Goal: Transaction & Acquisition: Purchase product/service

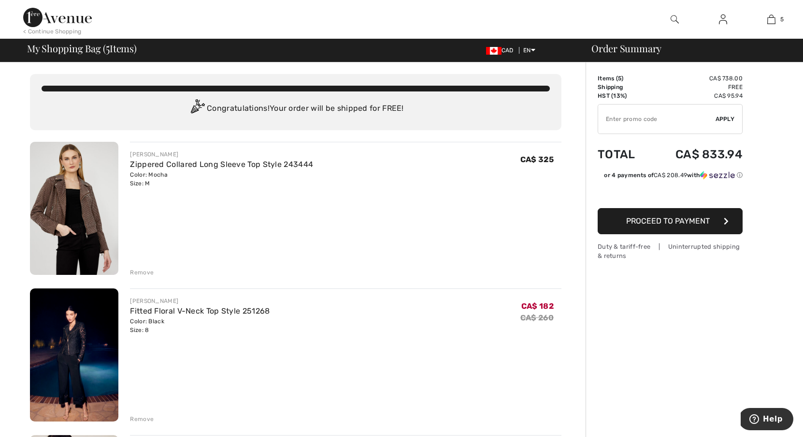
click at [75, 189] on img at bounding box center [74, 208] width 88 height 133
click at [143, 273] on div "Remove" at bounding box center [142, 272] width 24 height 9
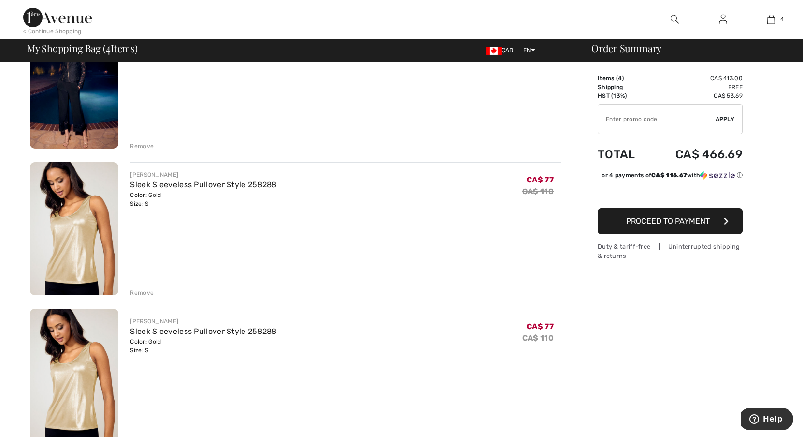
scroll to position [120, 0]
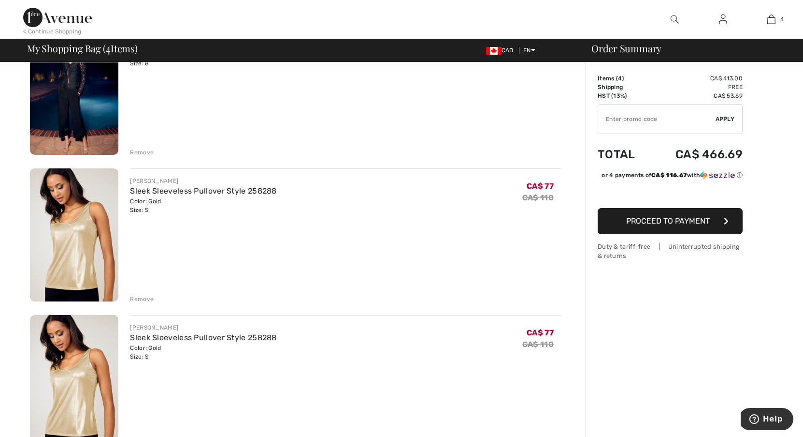
click at [137, 297] on div "Remove" at bounding box center [142, 298] width 24 height 9
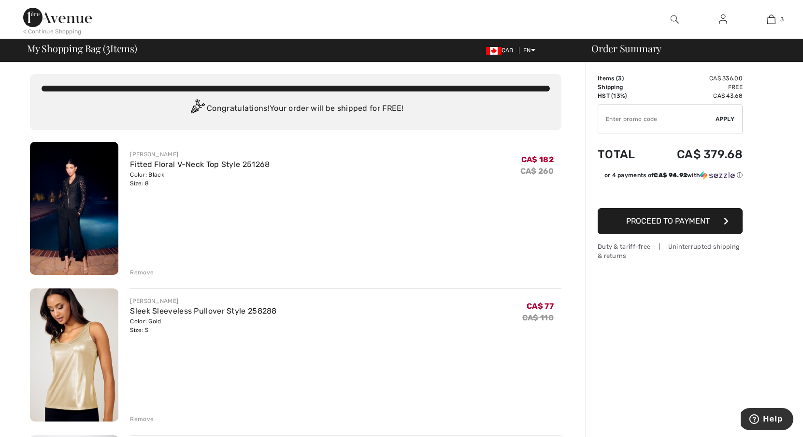
scroll to position [0, 0]
